Goal: Information Seeking & Learning: Learn about a topic

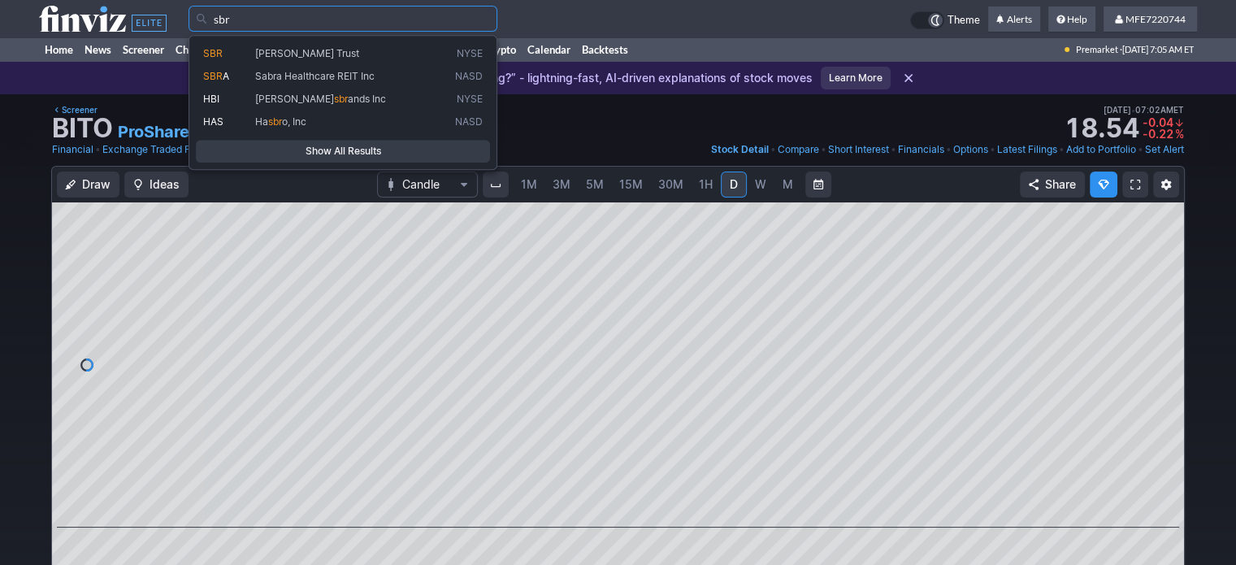
click at [289, 54] on span "[PERSON_NAME] Trust" at bounding box center [307, 53] width 104 height 12
type input "SBR"
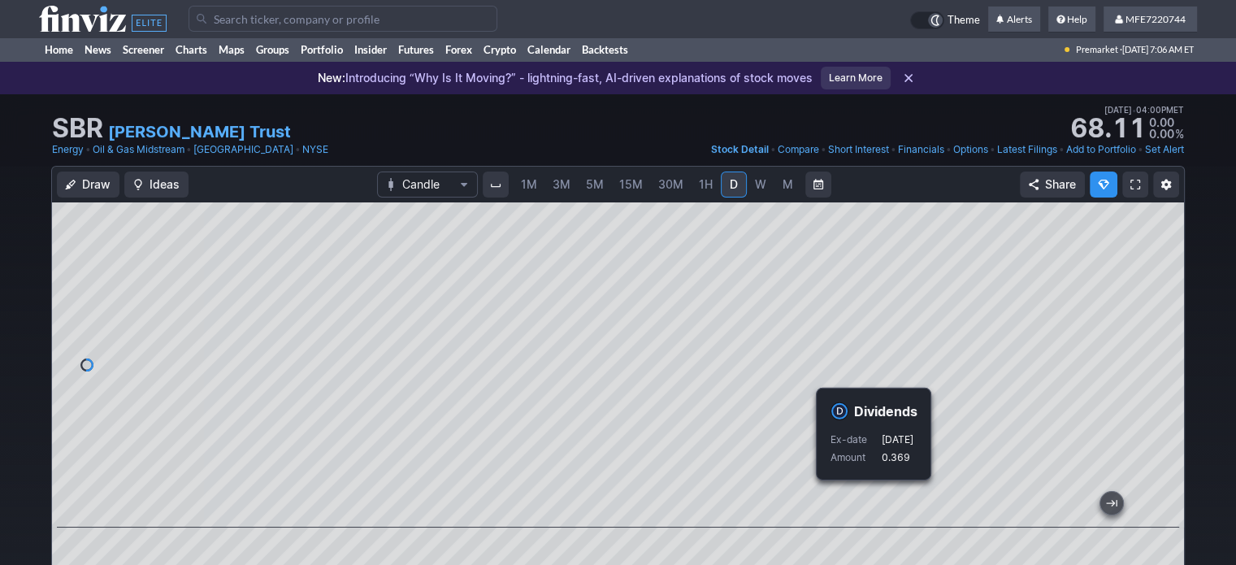
click at [410, 11] on input "Search" at bounding box center [343, 19] width 309 height 26
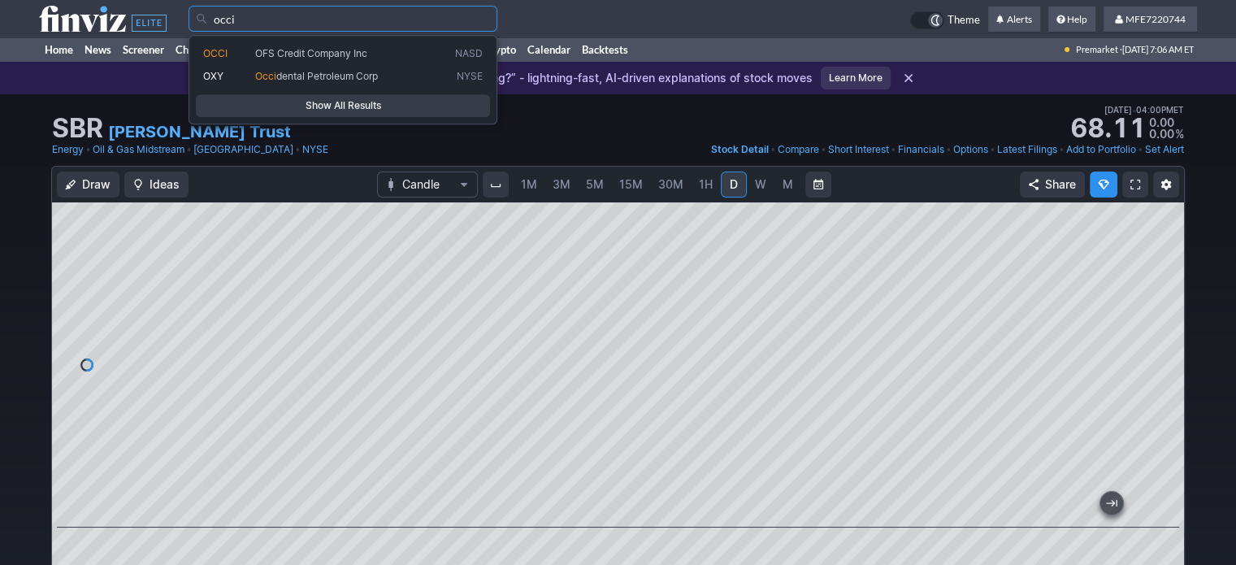
type input "occi"
click at [406, 103] on span "Show All Results" at bounding box center [343, 106] width 280 height 16
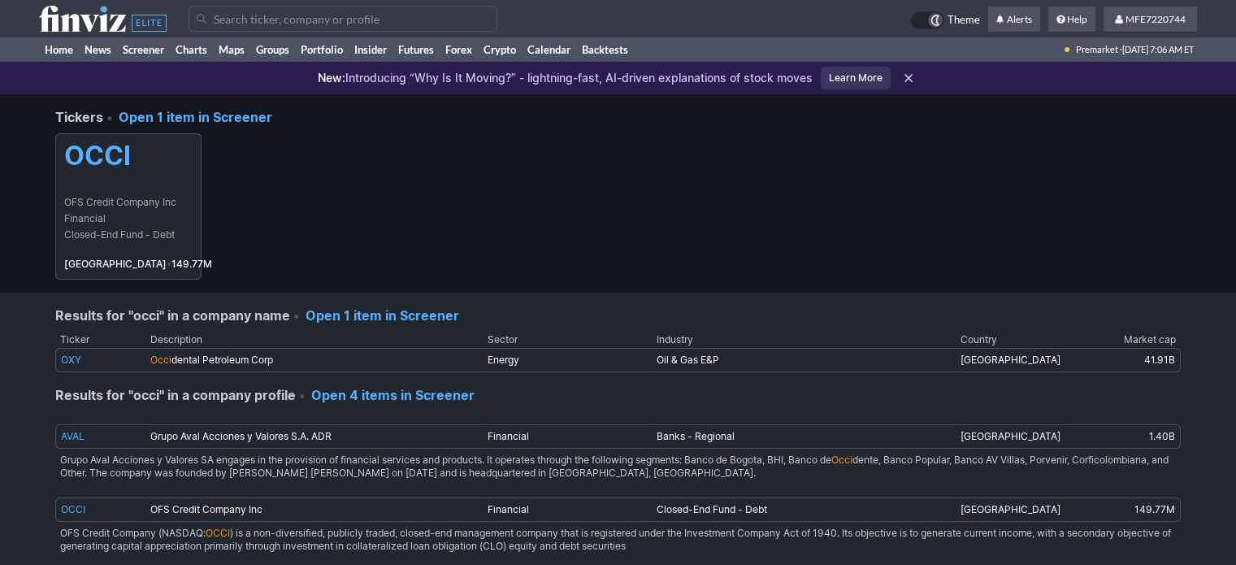
click at [83, 233] on span "Closed-End Fund - Debt" at bounding box center [128, 235] width 128 height 16
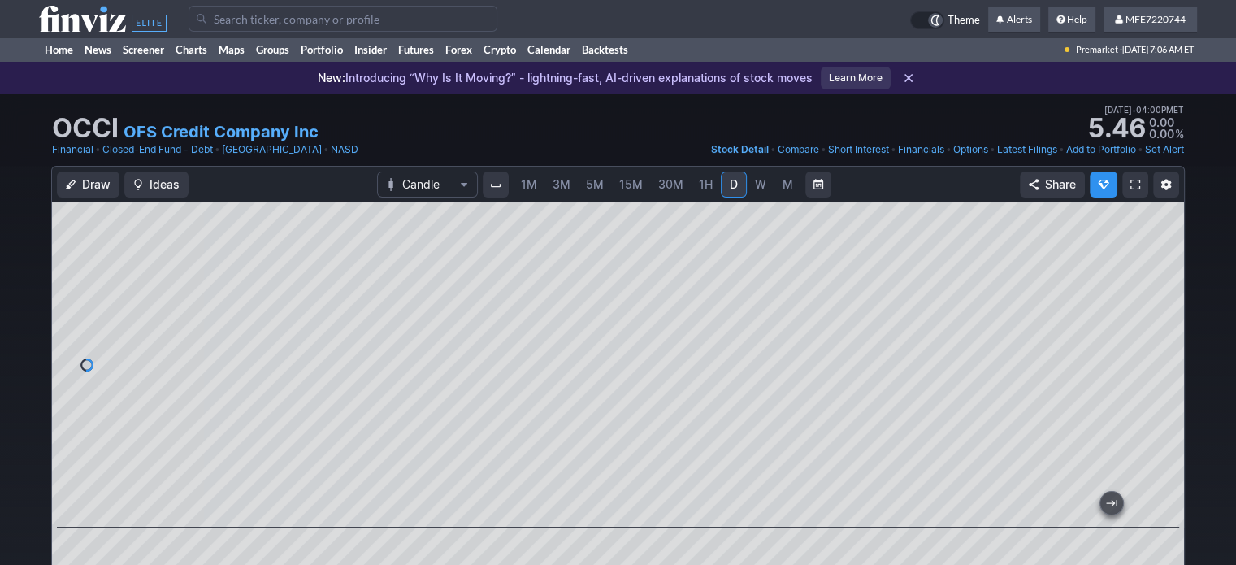
click at [782, 185] on span "M" at bounding box center [787, 184] width 11 height 14
click at [375, 13] on input "Search" at bounding box center [343, 19] width 309 height 26
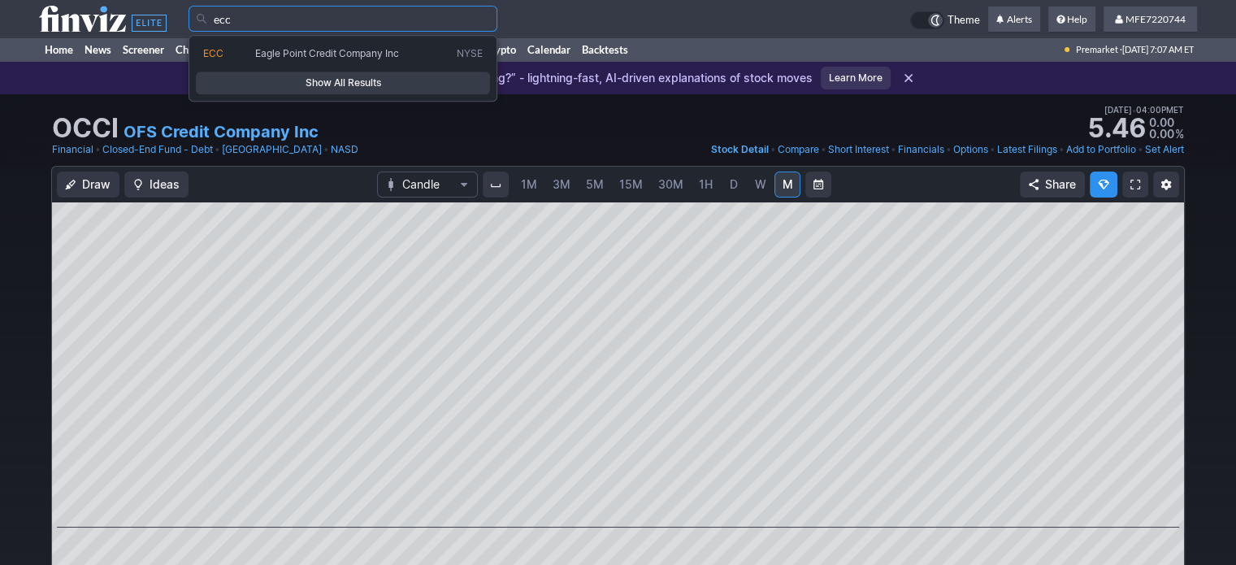
type input "ecc"
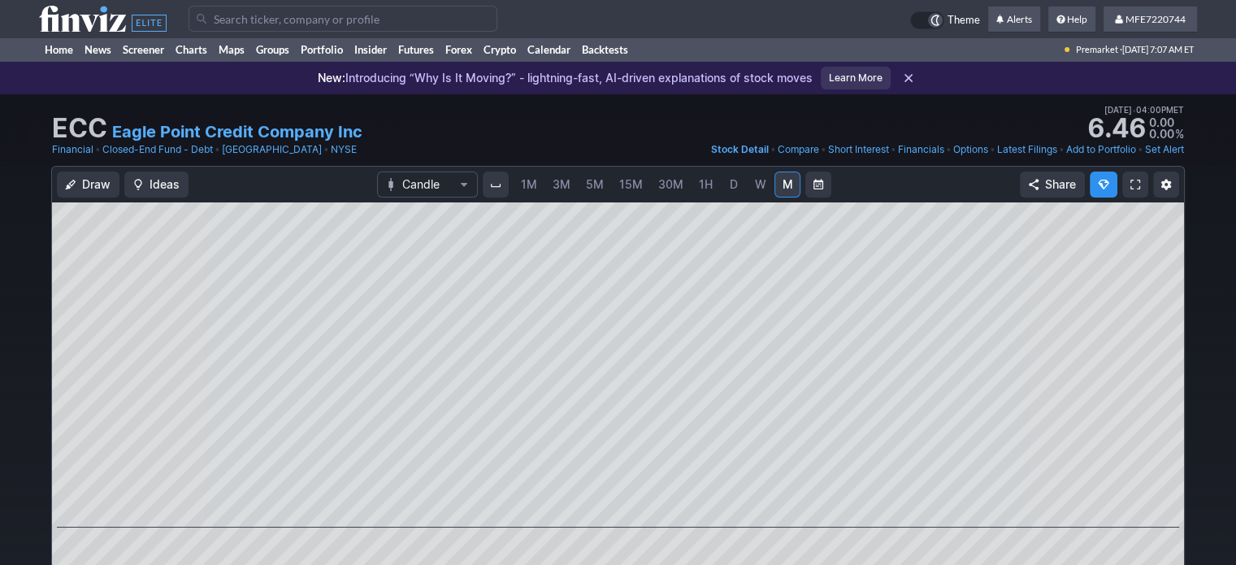
click at [730, 188] on span "D" at bounding box center [734, 184] width 8 height 14
click at [416, 17] on input "Search" at bounding box center [343, 19] width 309 height 26
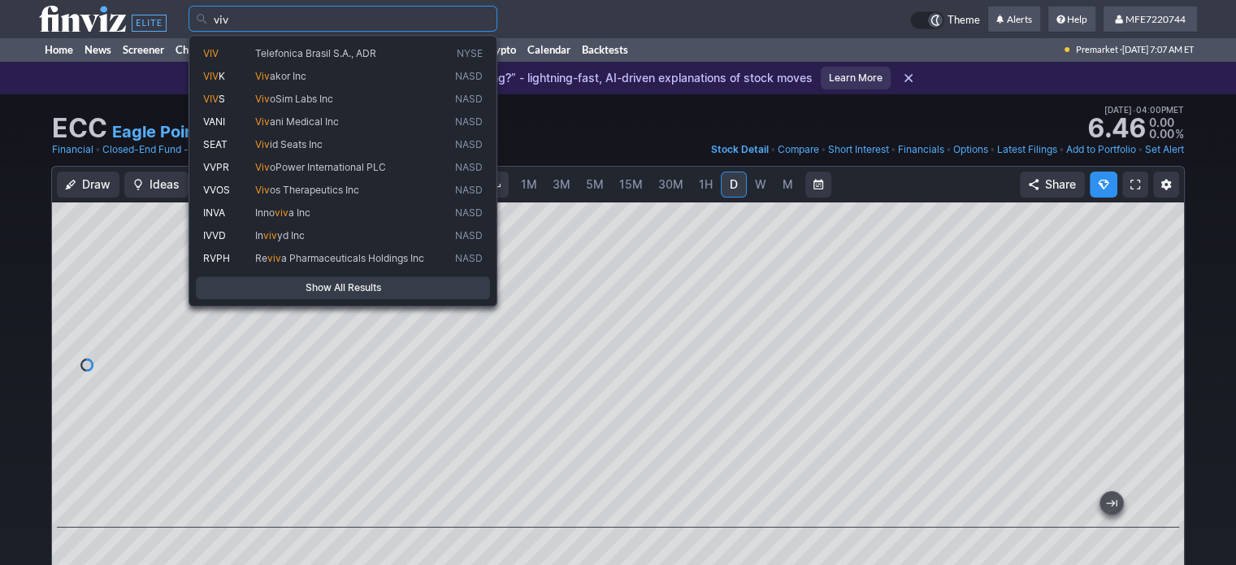
drag, startPoint x: 361, startPoint y: 47, endPoint x: 390, endPoint y: 79, distance: 43.1
click at [361, 47] on span "Telefonica Brasil S.A., ADR" at bounding box center [315, 53] width 121 height 12
type input "VIV"
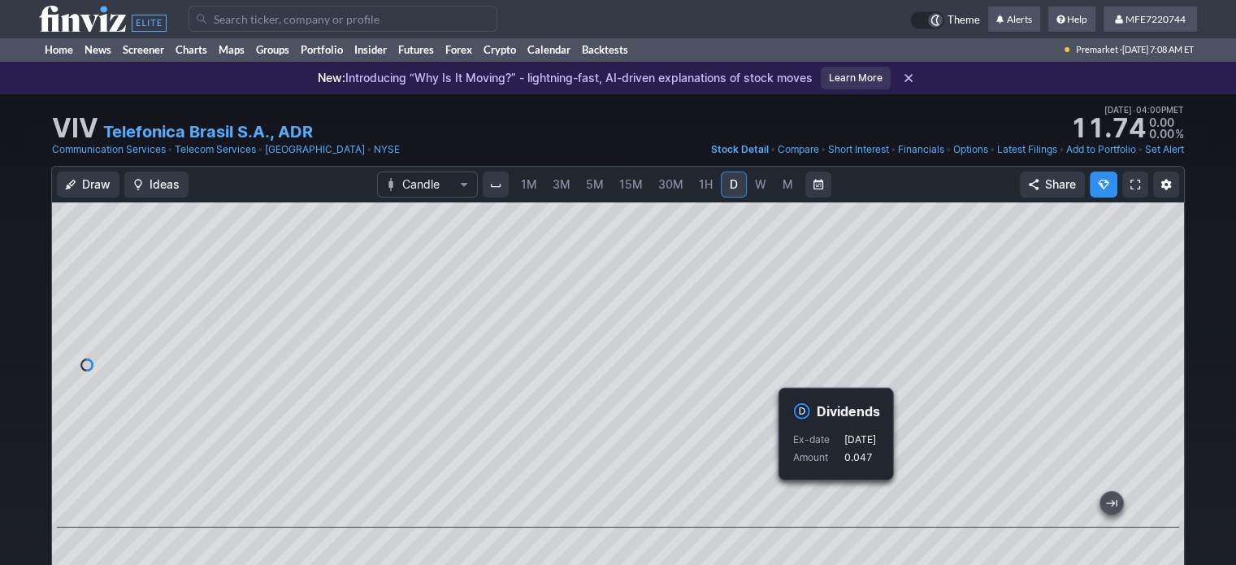
click at [418, 15] on input "Search" at bounding box center [343, 19] width 309 height 26
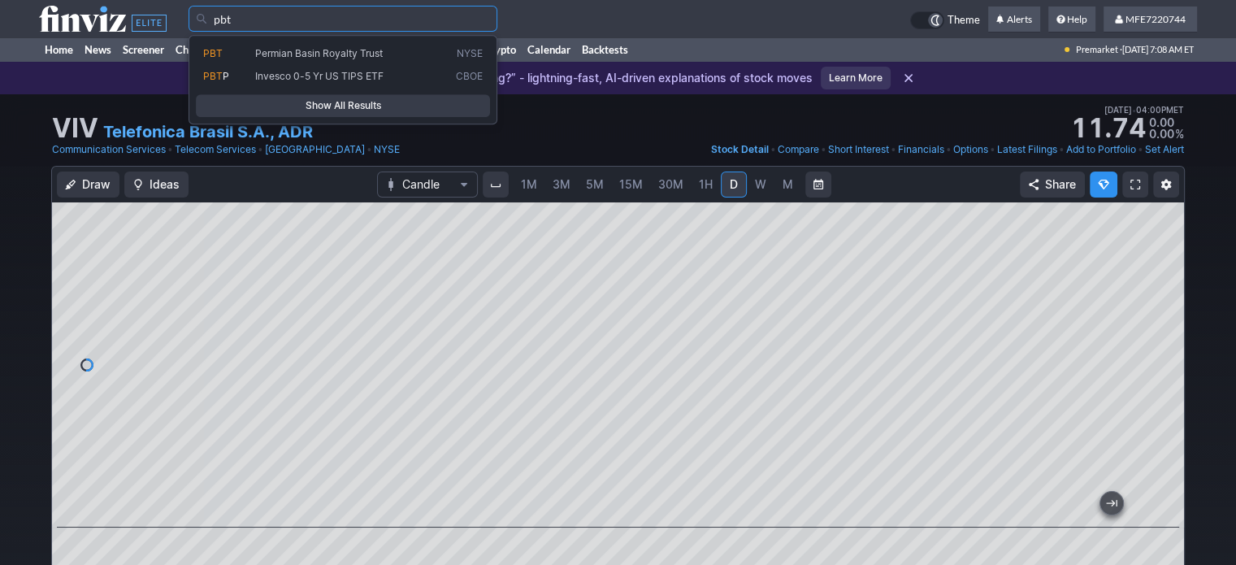
type input "pbt"
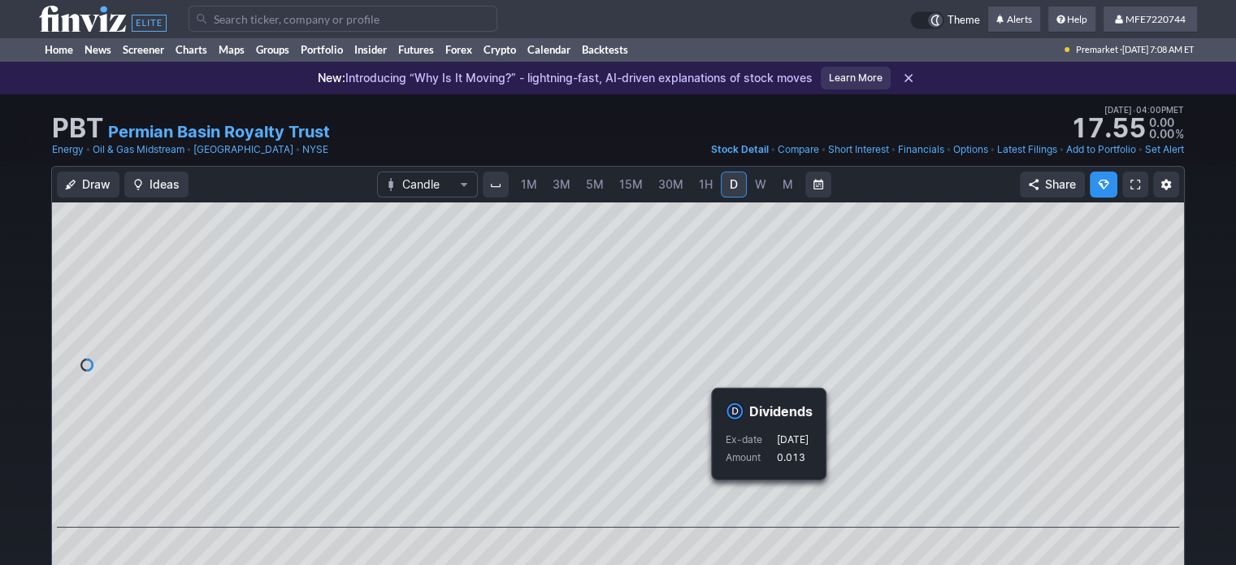
click at [328, 15] on input "Search" at bounding box center [343, 19] width 309 height 26
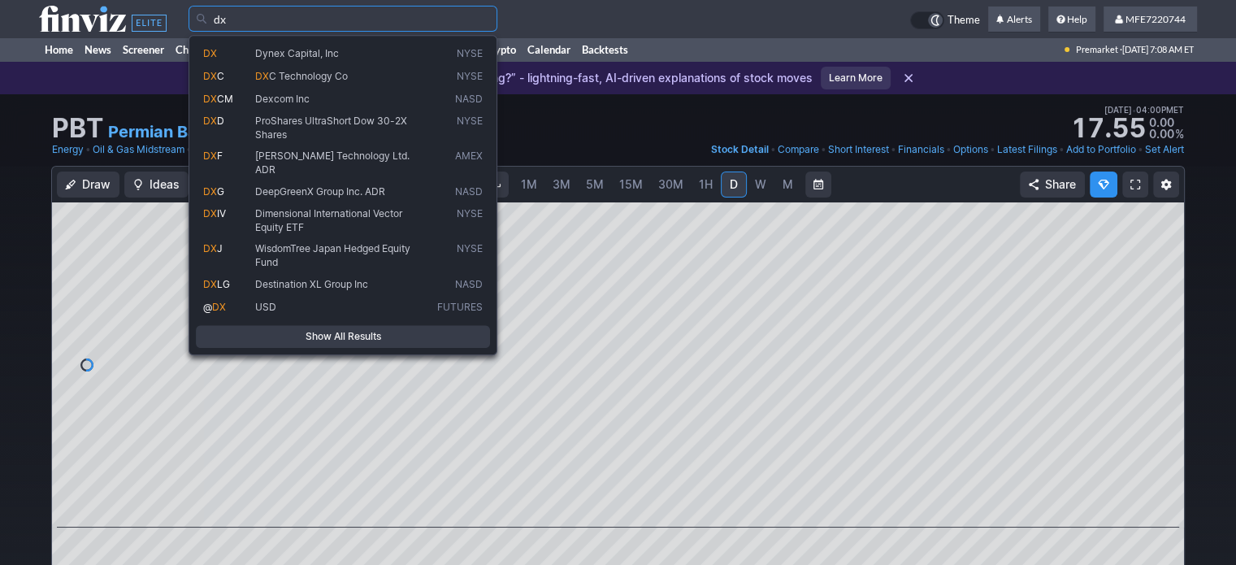
type input "dx"
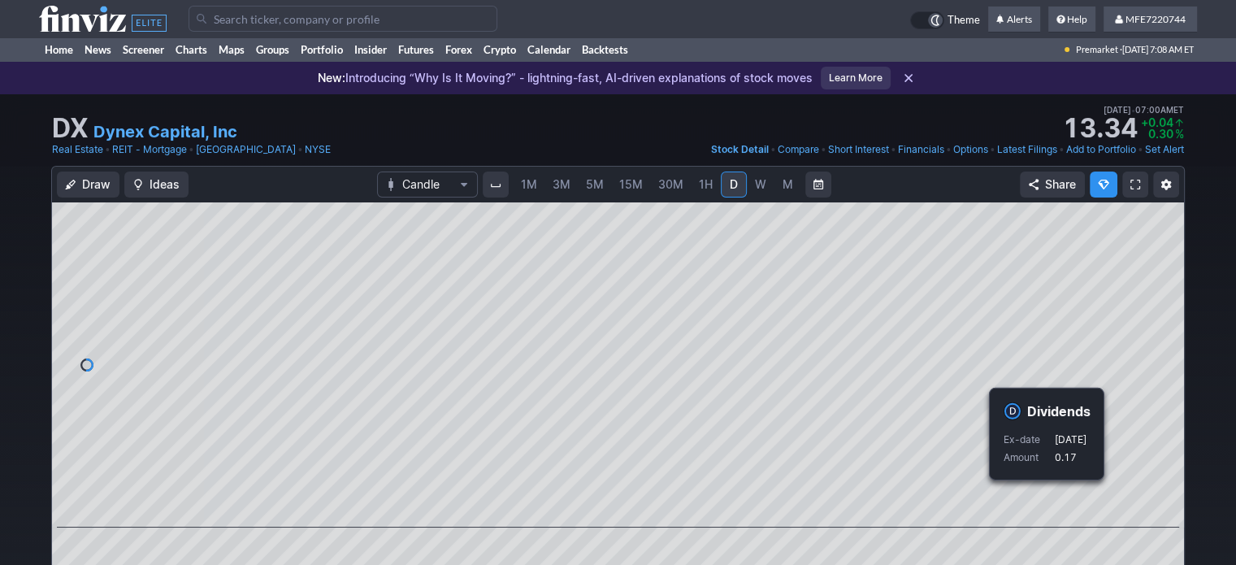
click at [782, 189] on span "M" at bounding box center [787, 184] width 11 height 14
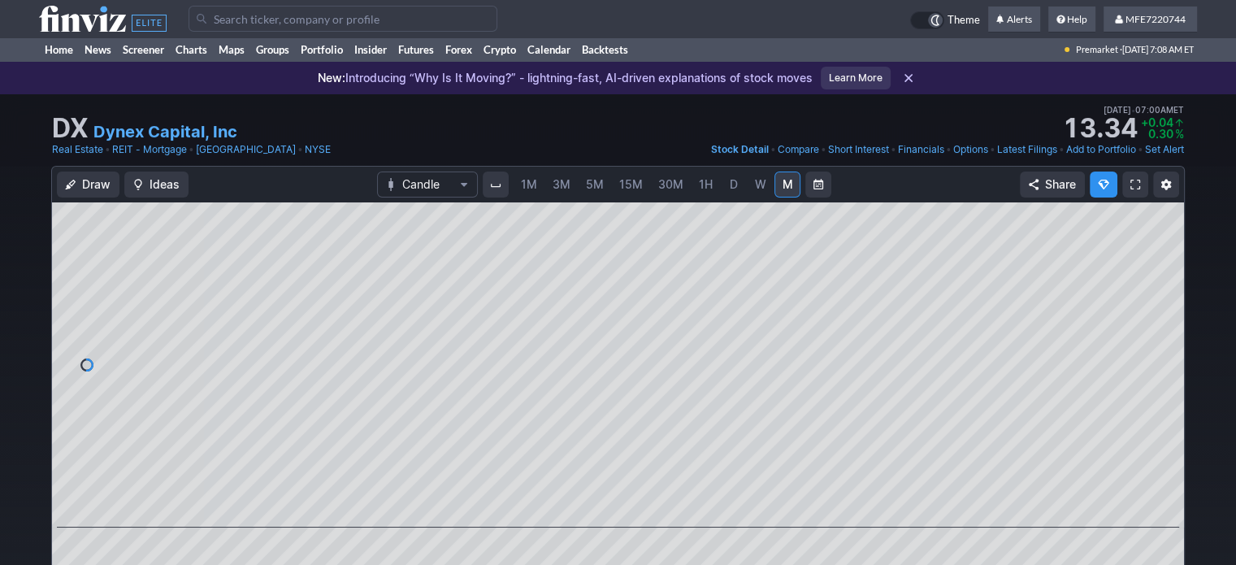
click at [730, 191] on span "D" at bounding box center [734, 184] width 8 height 14
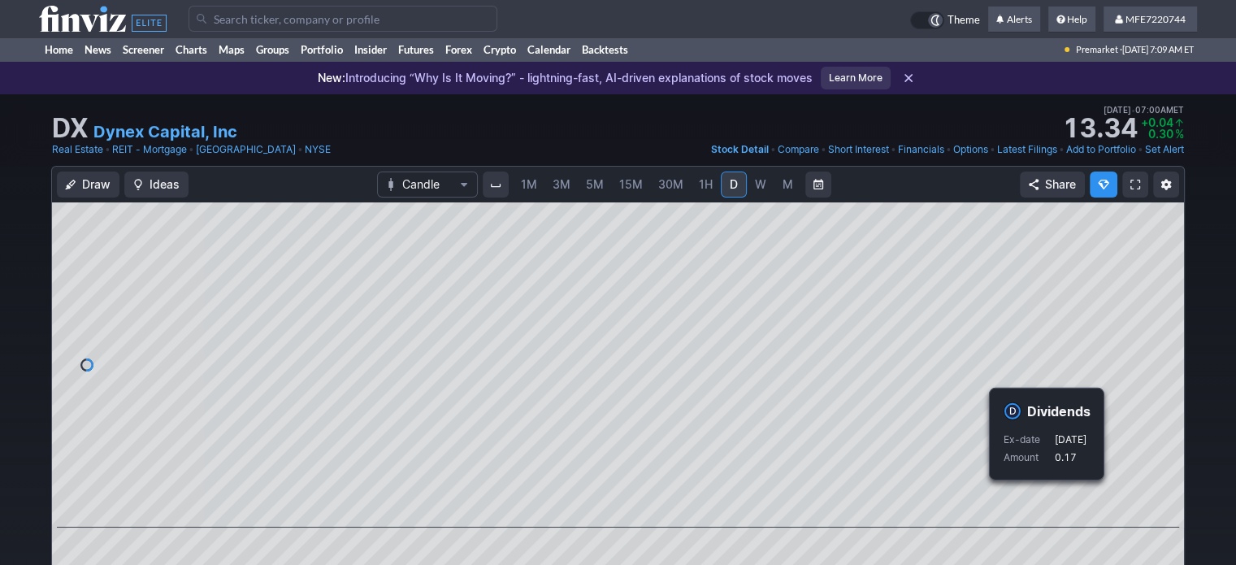
click at [406, 19] on input "Search" at bounding box center [343, 19] width 309 height 26
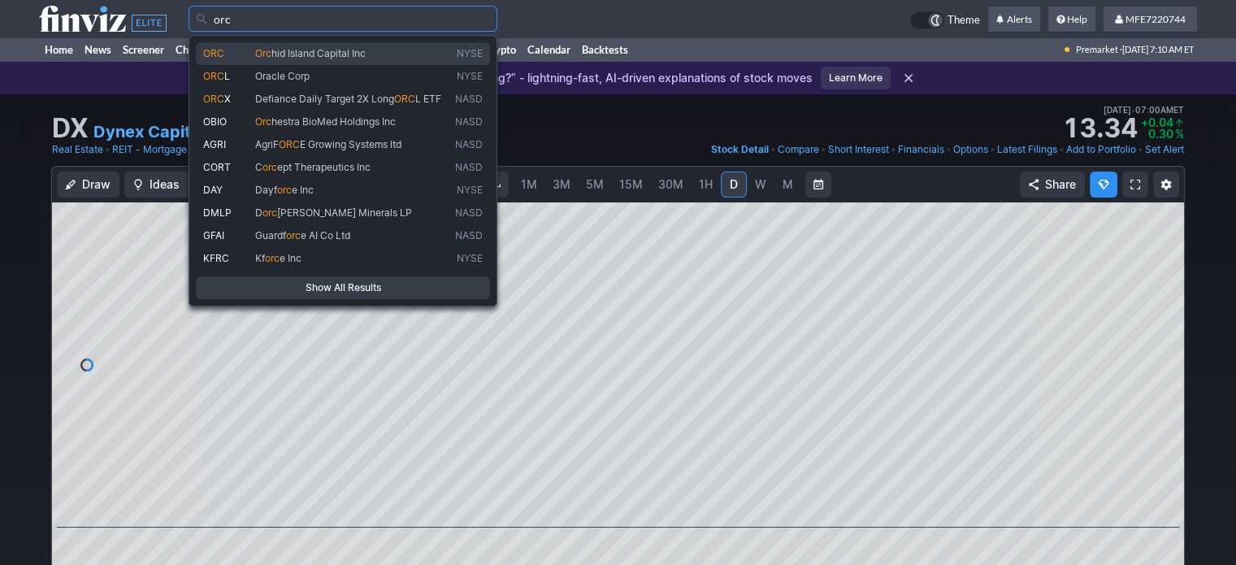
click at [364, 50] on span "hid Island Capital Inc" at bounding box center [318, 53] width 94 height 12
type input "ORC"
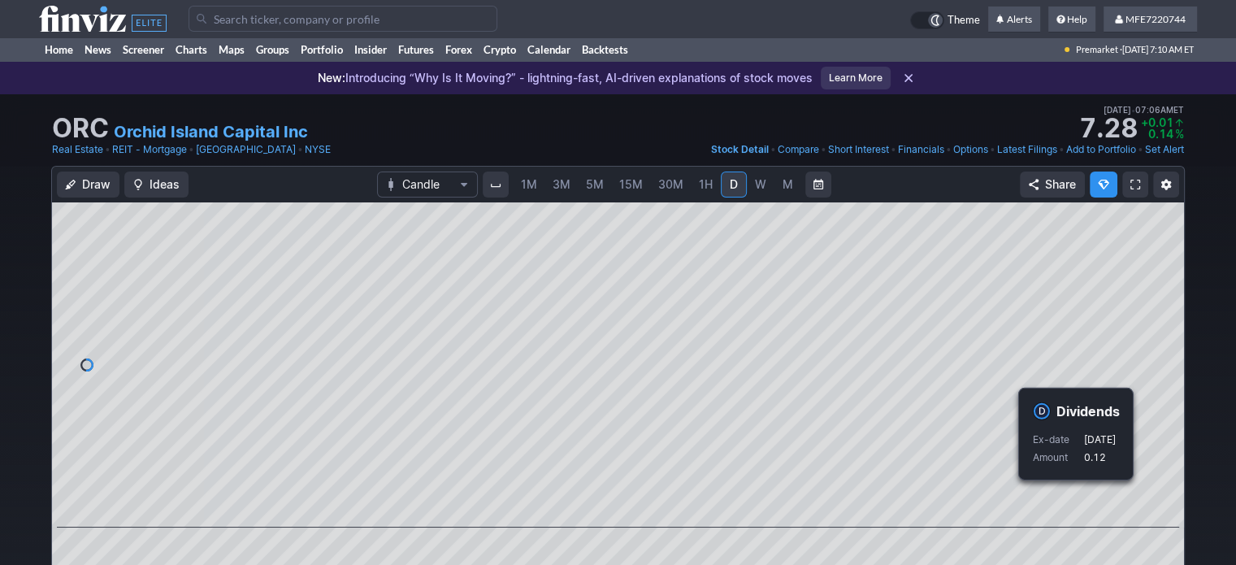
click at [791, 188] on link "M" at bounding box center [787, 184] width 26 height 26
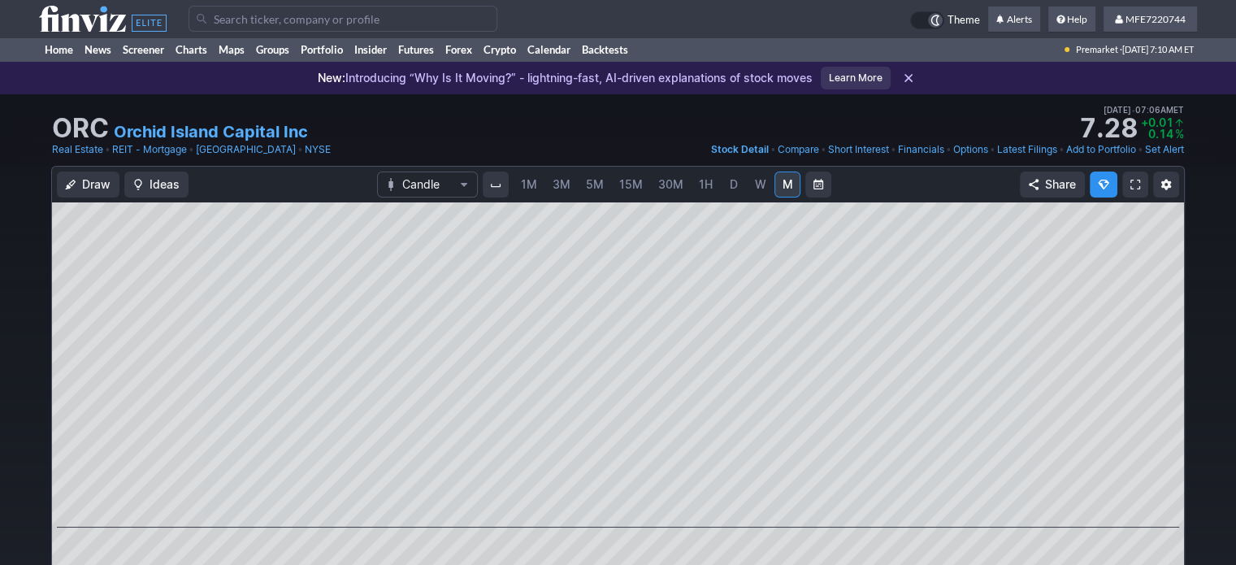
click at [727, 193] on link "D" at bounding box center [734, 184] width 26 height 26
click at [785, 189] on span "M" at bounding box center [787, 184] width 11 height 14
click at [0, 359] on div "Draw Ideas Candle 1M 3M 5M 15M 30M 1H D W M Share" at bounding box center [618, 402] width 1236 height 473
click at [735, 188] on span "D" at bounding box center [734, 184] width 8 height 14
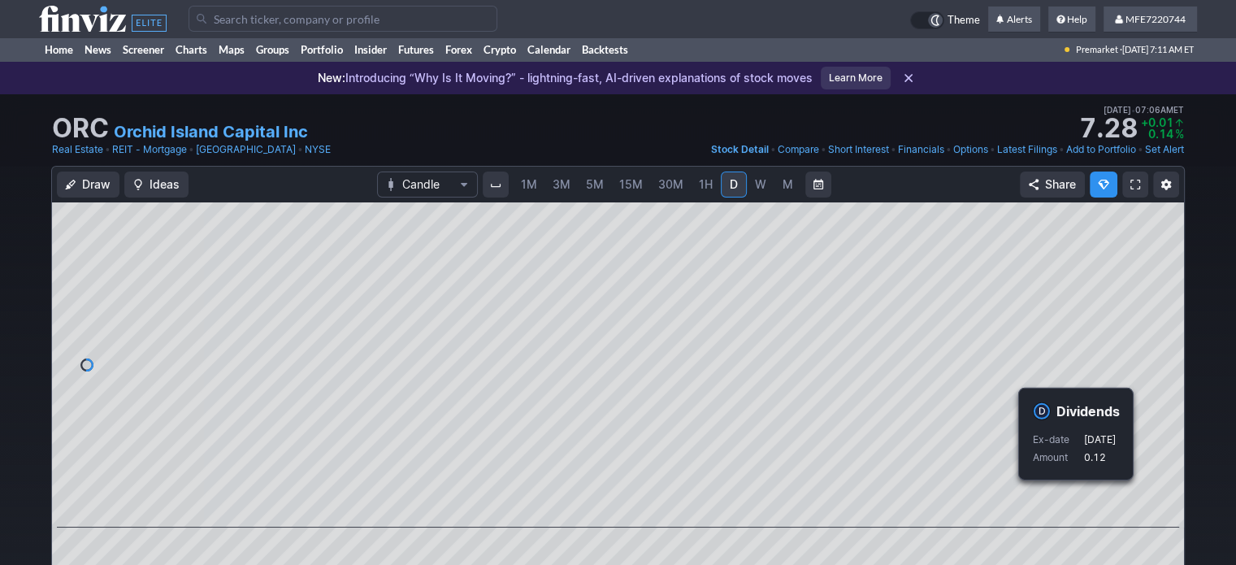
click at [379, 16] on input "Search" at bounding box center [343, 19] width 309 height 26
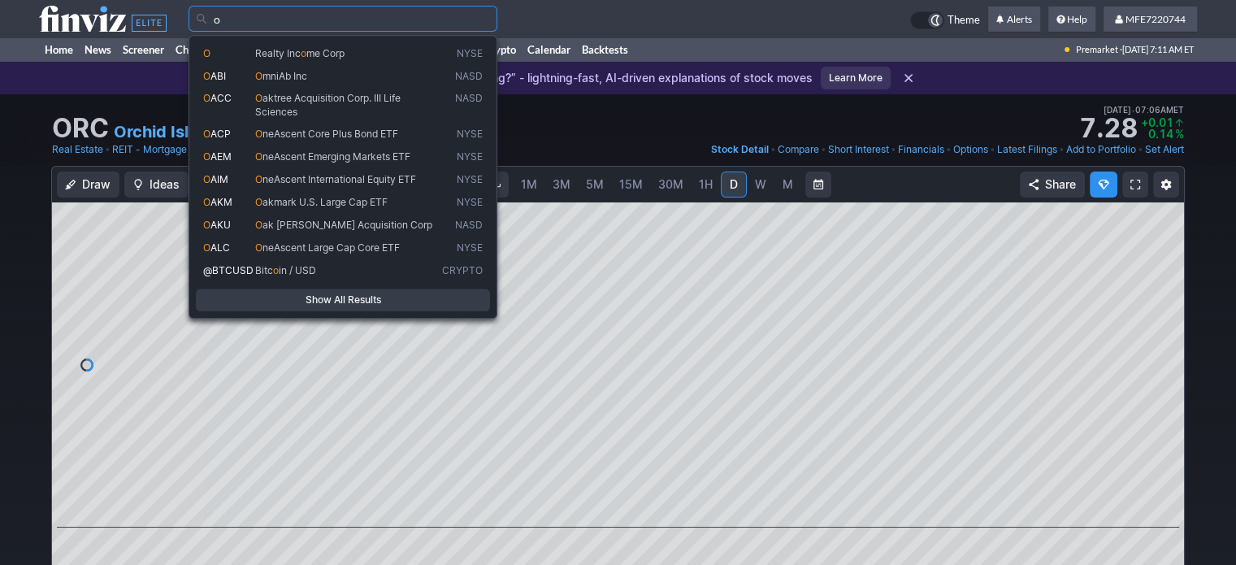
click at [369, 51] on span "Realty Inc o me Corp" at bounding box center [345, 53] width 187 height 13
type input "O"
